Goal: Complete application form: Complete application form

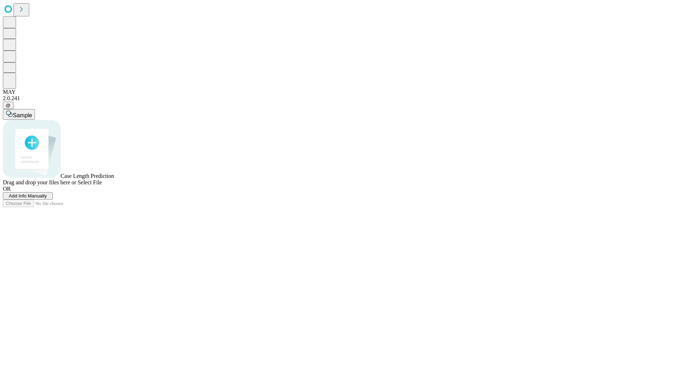
click at [47, 198] on span "Add Info Manually" at bounding box center [28, 195] width 38 height 5
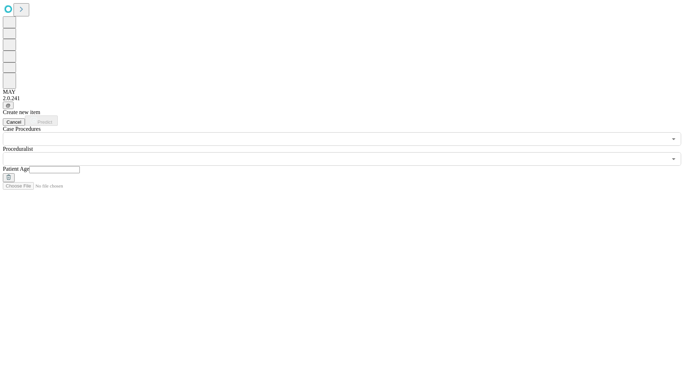
click at [80, 166] on input "text" at bounding box center [54, 169] width 51 height 7
type input "**"
click at [347, 152] on input "text" at bounding box center [335, 159] width 664 height 14
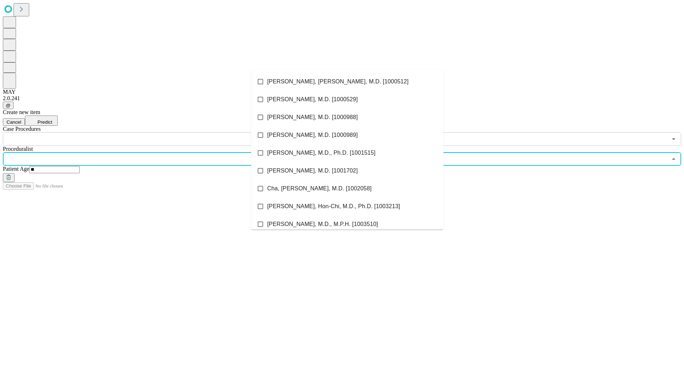
click at [347, 82] on li "[PERSON_NAME], [PERSON_NAME], M.D. [1000512]" at bounding box center [347, 82] width 192 height 18
click at [150, 132] on input "text" at bounding box center [335, 139] width 664 height 14
